Goal: Information Seeking & Learning: Learn about a topic

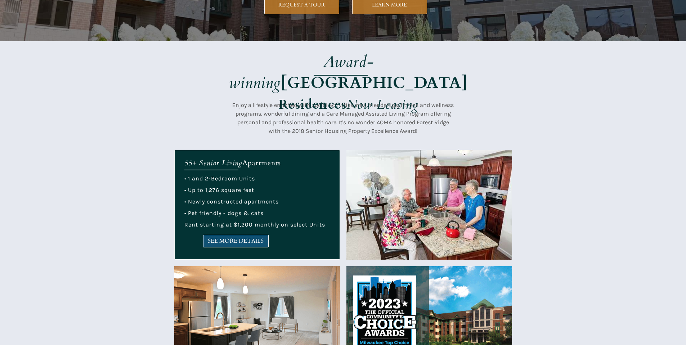
click at [210, 246] on link "SEE MORE DETAILS" at bounding box center [236, 241] width 66 height 13
